Goal: Transaction & Acquisition: Purchase product/service

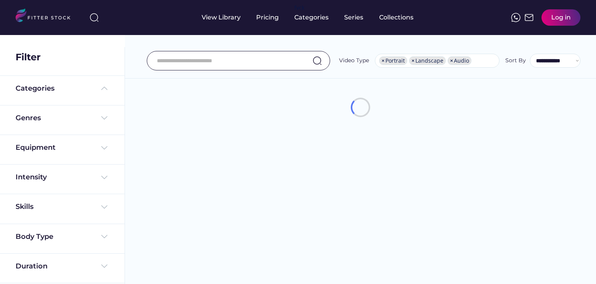
select select "**********"
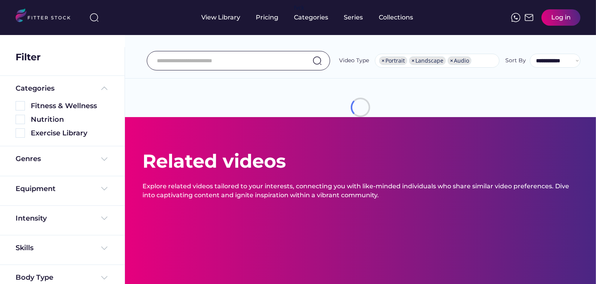
scroll to position [13, 0]
click at [0, 0] on div "from £ Add to Cart" at bounding box center [0, 0] width 0 height 0
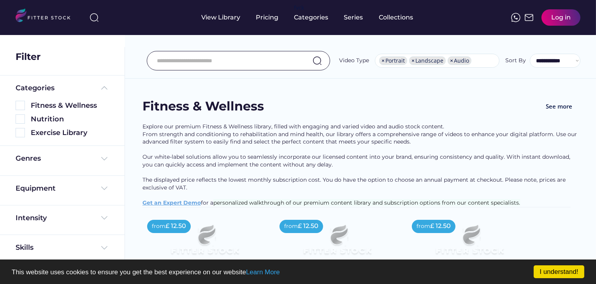
scroll to position [0, 0]
click at [102, 160] on img at bounding box center [104, 159] width 9 height 9
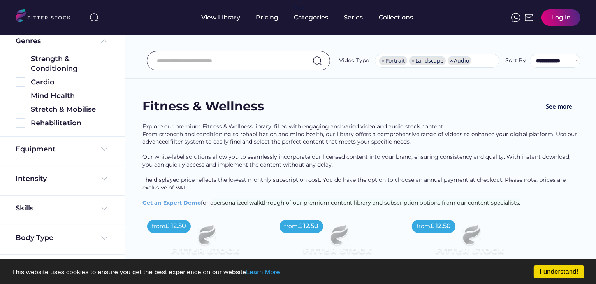
scroll to position [118, 0]
click at [102, 151] on img at bounding box center [104, 148] width 9 height 9
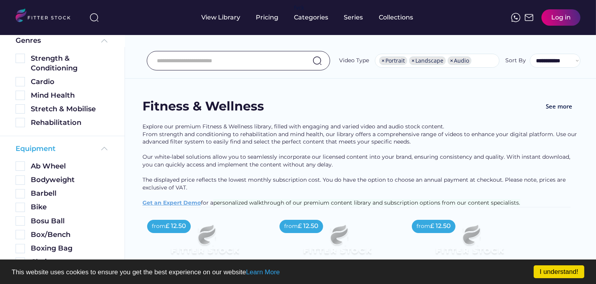
click at [101, 148] on img at bounding box center [104, 148] width 9 height 9
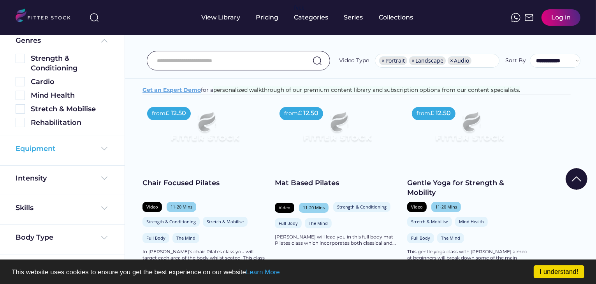
scroll to position [117, 0]
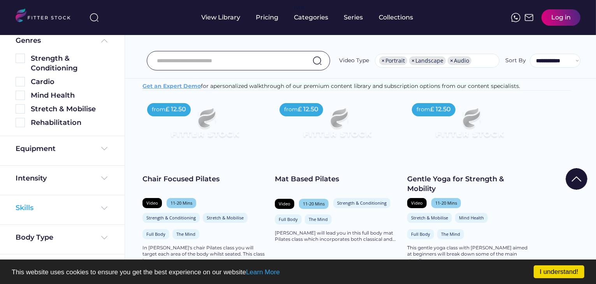
click at [104, 207] on img at bounding box center [104, 208] width 9 height 9
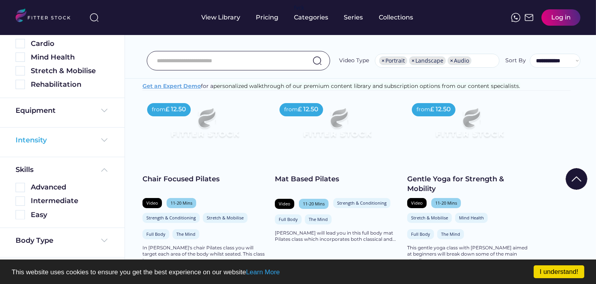
scroll to position [159, 0]
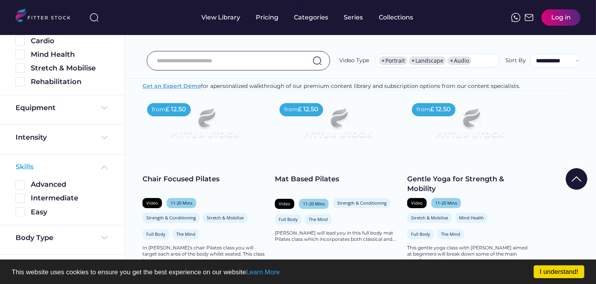
click at [102, 166] on img at bounding box center [104, 167] width 9 height 9
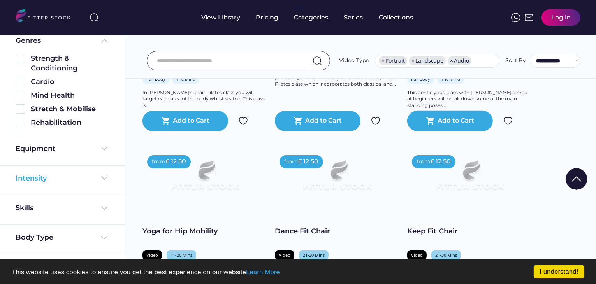
scroll to position [272, 0]
click at [102, 237] on img at bounding box center [104, 237] width 9 height 9
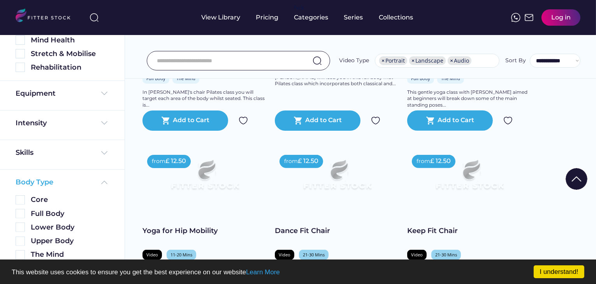
scroll to position [187, 0]
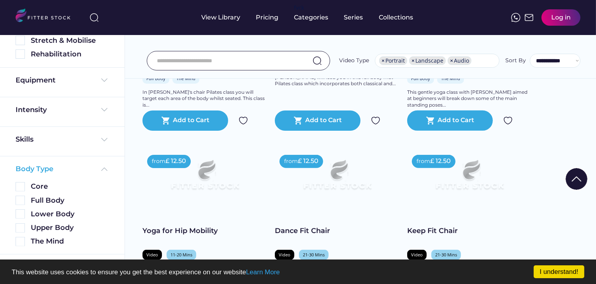
click at [101, 168] on img at bounding box center [104, 169] width 9 height 9
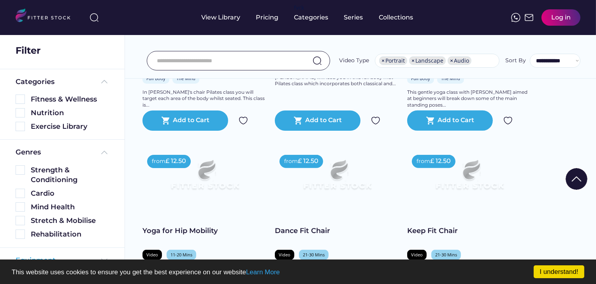
scroll to position [0, 0]
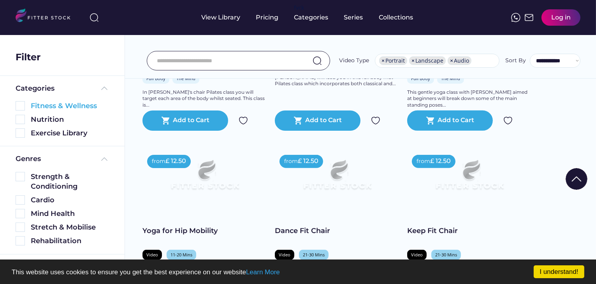
click at [19, 107] on img at bounding box center [20, 105] width 9 height 9
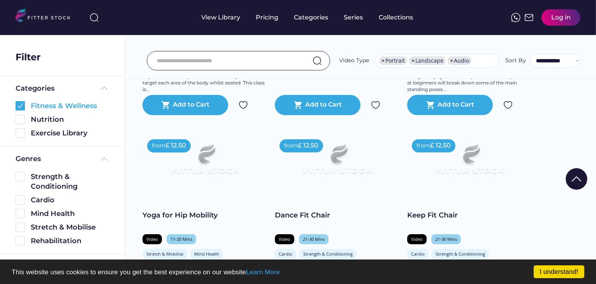
click at [20, 106] on img at bounding box center [20, 105] width 9 height 9
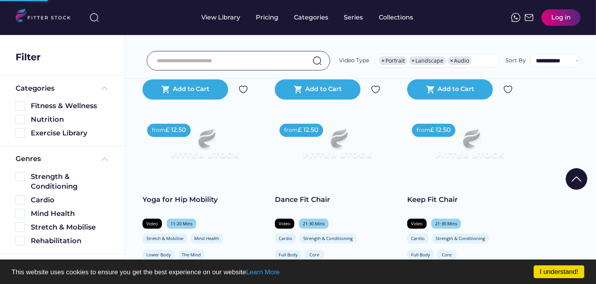
scroll to position [98, 0]
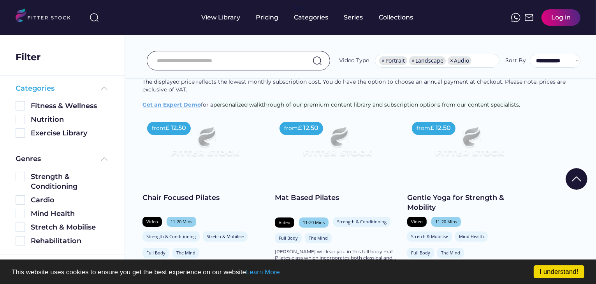
click at [100, 88] on img at bounding box center [104, 88] width 9 height 9
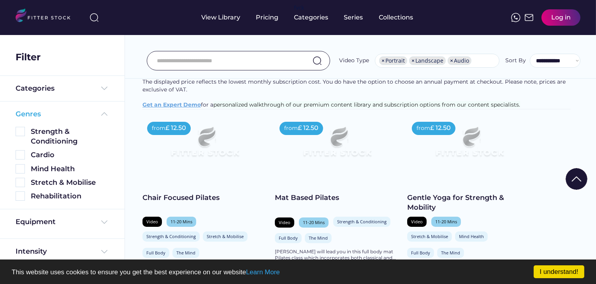
click at [101, 114] on img at bounding box center [104, 113] width 9 height 9
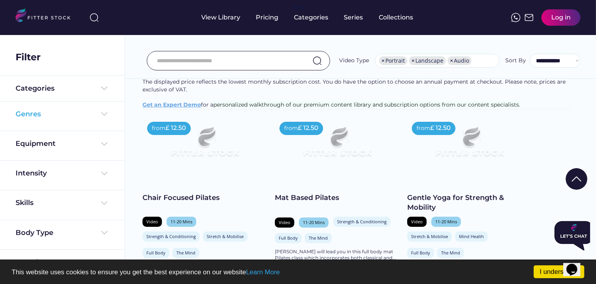
scroll to position [0, 0]
click at [233, 60] on input "input" at bounding box center [229, 61] width 144 height 16
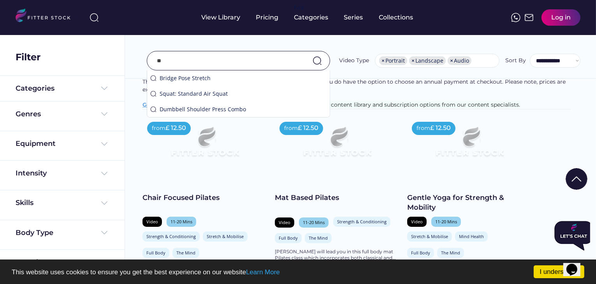
scroll to position [114, 0]
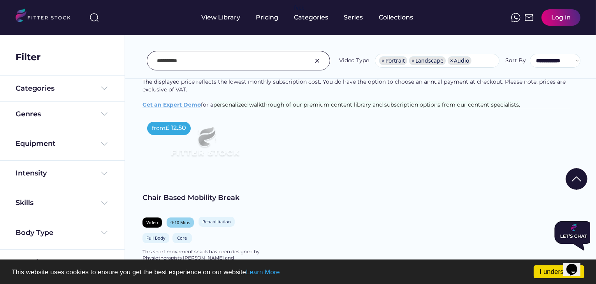
click at [202, 63] on input "input" at bounding box center [229, 61] width 144 height 16
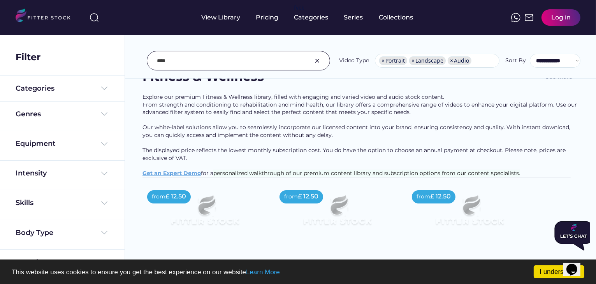
scroll to position [0, 0]
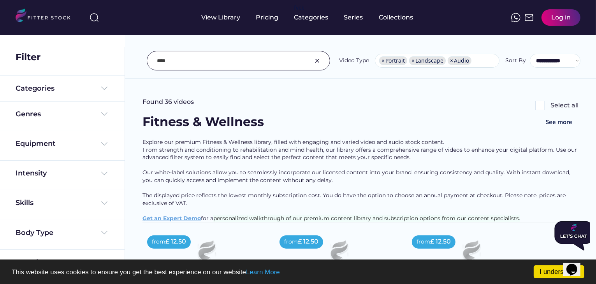
click at [195, 64] on input "input" at bounding box center [229, 61] width 144 height 16
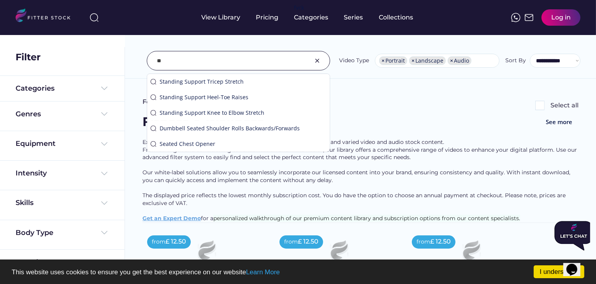
type input "*"
type input "*****"
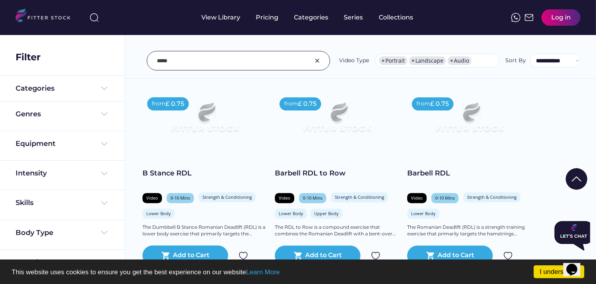
scroll to position [1946, 0]
